Goal: Transaction & Acquisition: Purchase product/service

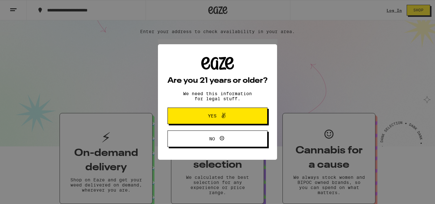
click at [223, 119] on icon at bounding box center [224, 116] width 8 height 8
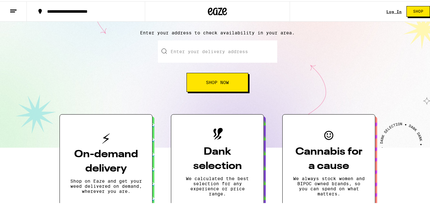
click at [214, 85] on button "Shop Now" at bounding box center [218, 81] width 62 height 19
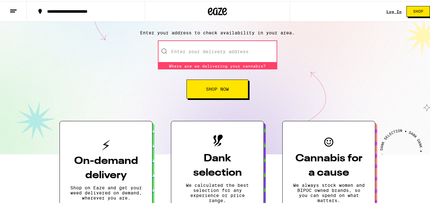
click at [216, 88] on span "Shop Now" at bounding box center [217, 88] width 23 height 4
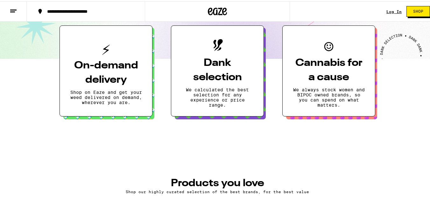
click at [199, 87] on p "We calculated the best selection for any experience or price range." at bounding box center [217, 96] width 72 height 20
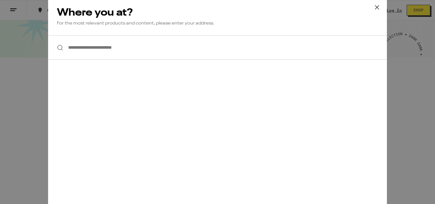
click at [375, 4] on icon at bounding box center [377, 8] width 10 height 10
